Goal: Information Seeking & Learning: Learn about a topic

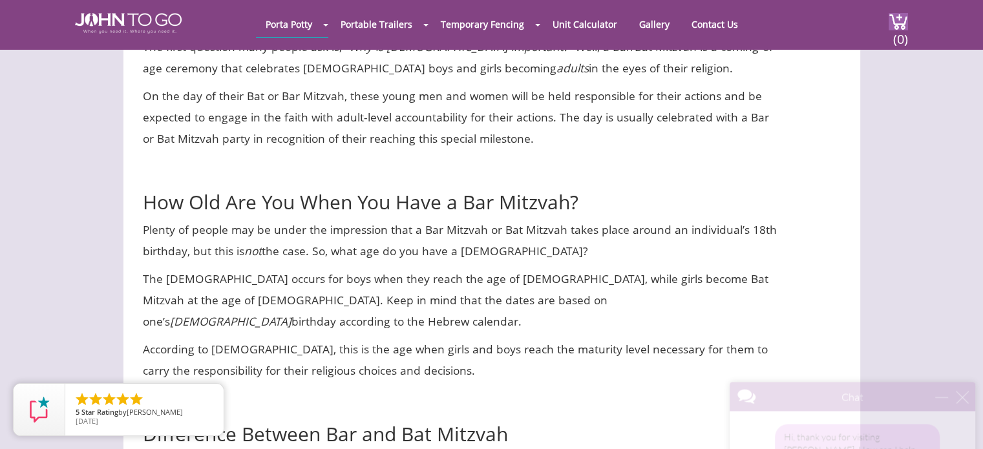
scroll to position [892, 0]
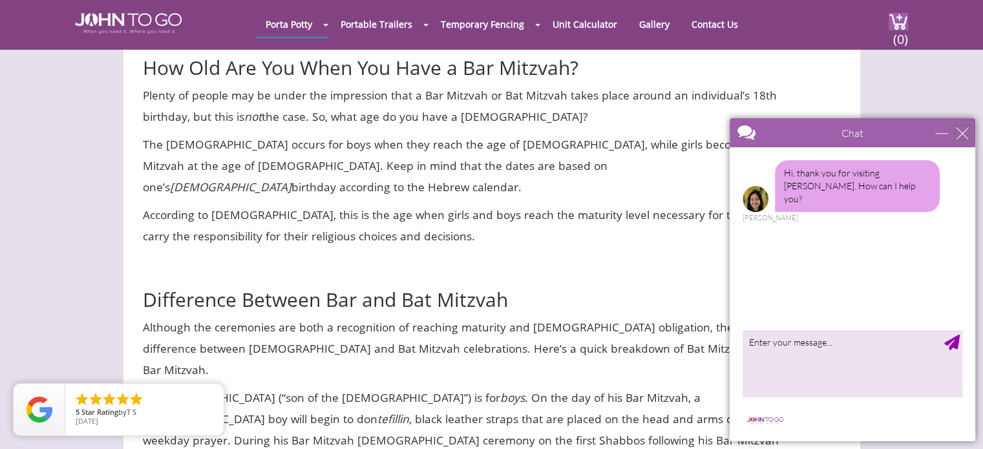
click at [965, 133] on div "close" at bounding box center [962, 133] width 13 height 13
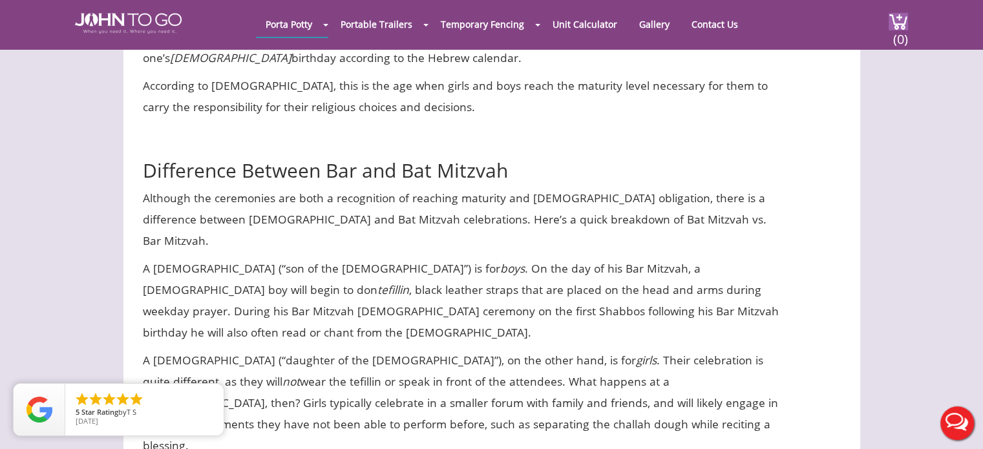
scroll to position [1021, 0]
